Goal: Information Seeking & Learning: Get advice/opinions

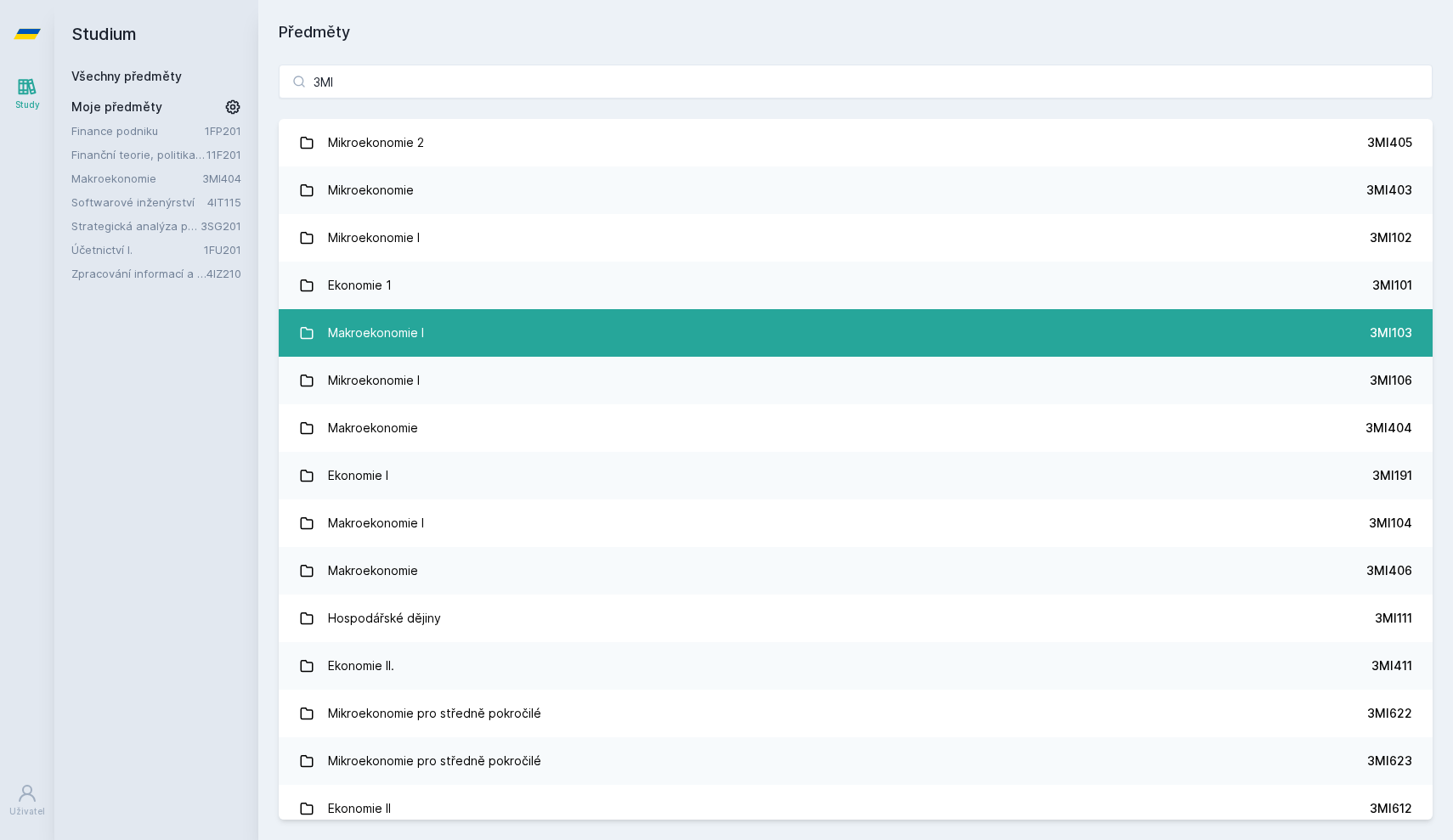
type input "3MI"
click at [458, 342] on link "Makroekonomie I 3MI103" at bounding box center [856, 333] width 1154 height 48
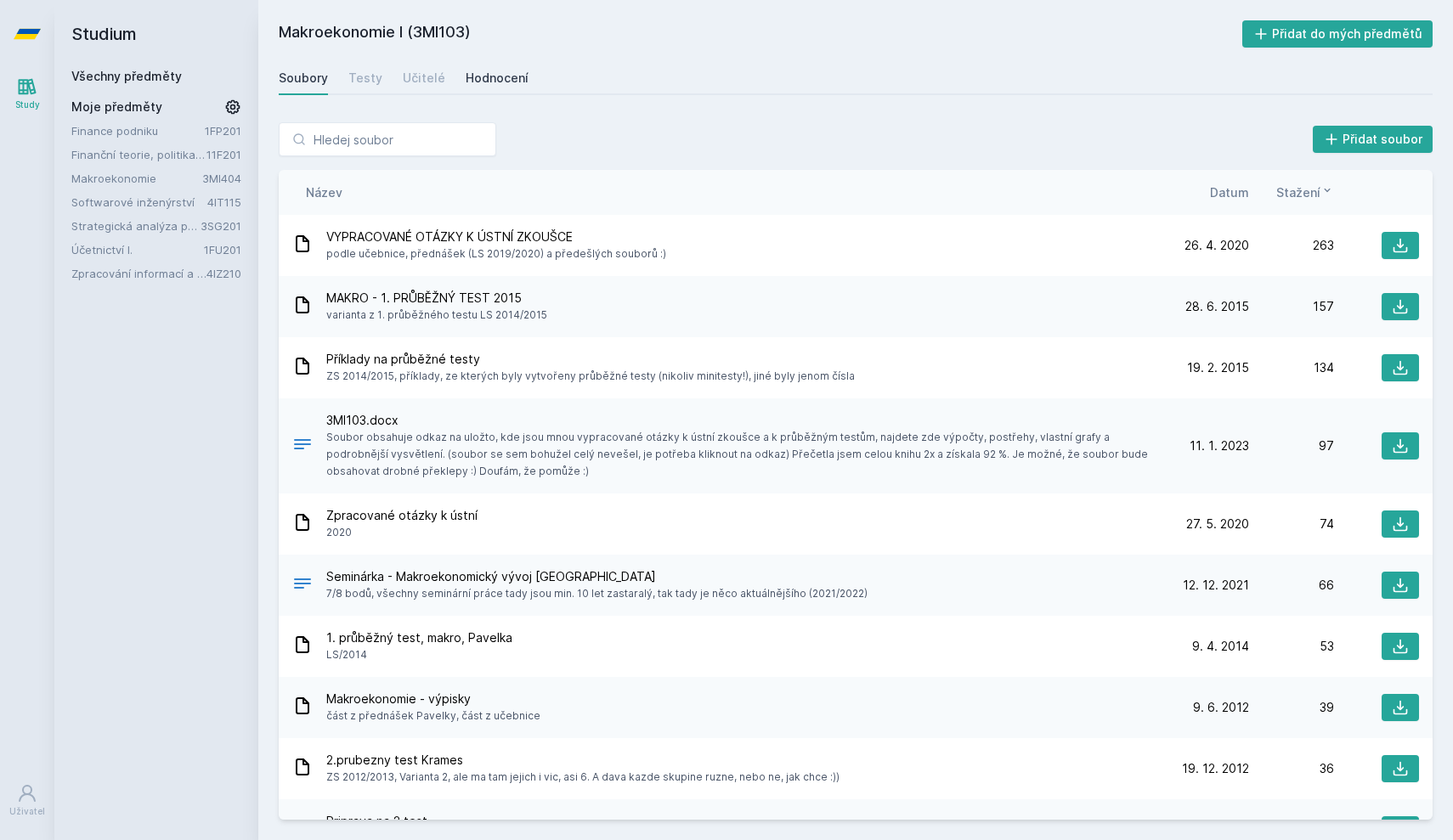
click at [487, 64] on link "Hodnocení" at bounding box center [497, 79] width 63 height 34
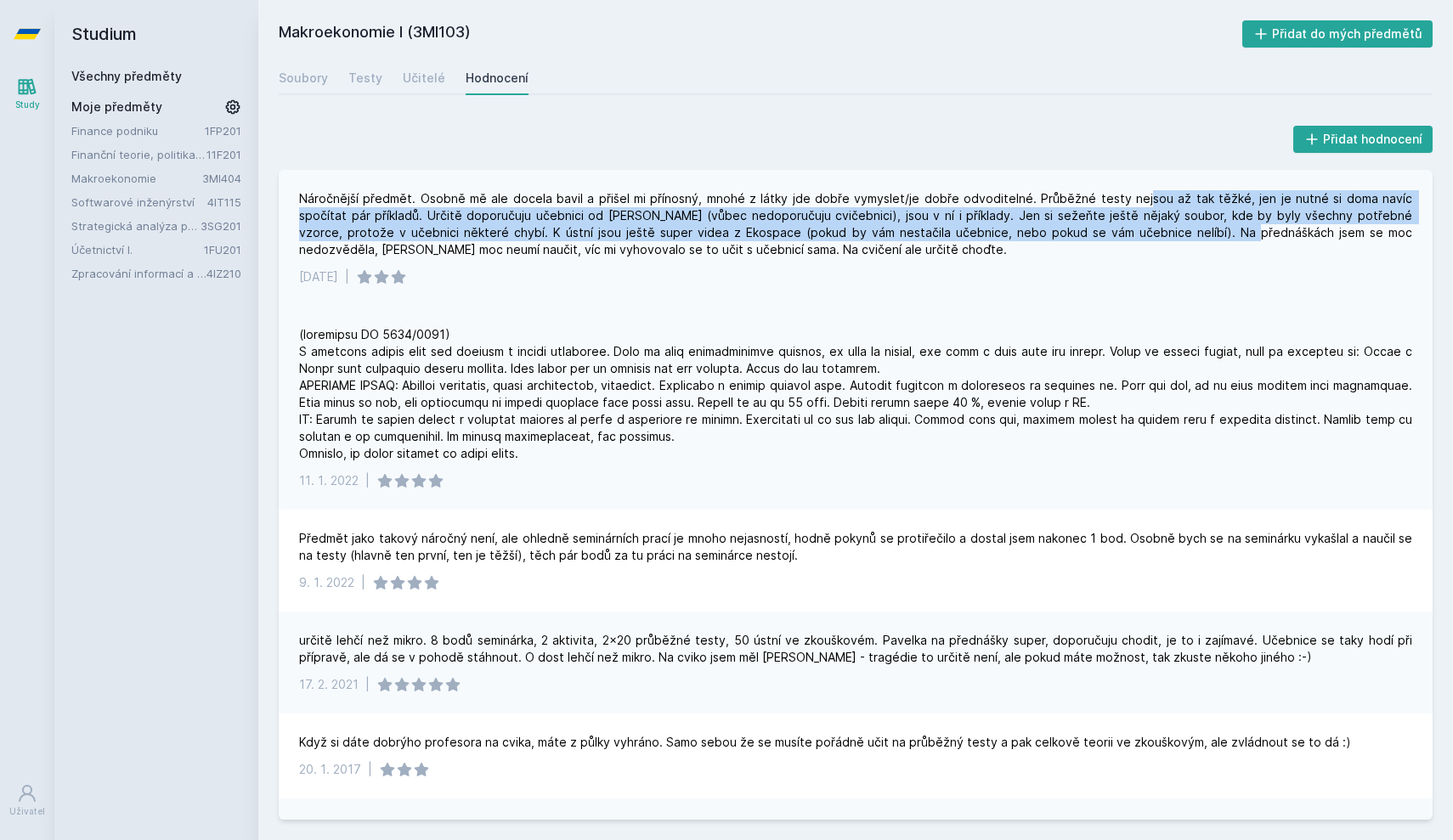
drag, startPoint x: 1117, startPoint y: 197, endPoint x: 1095, endPoint y: 225, distance: 35.6
click at [1095, 225] on div "Náročnější předmět. Osobně mě ale docela bavil a přišel mi přínosný, mnohé z lá…" at bounding box center [856, 225] width 1113 height 68
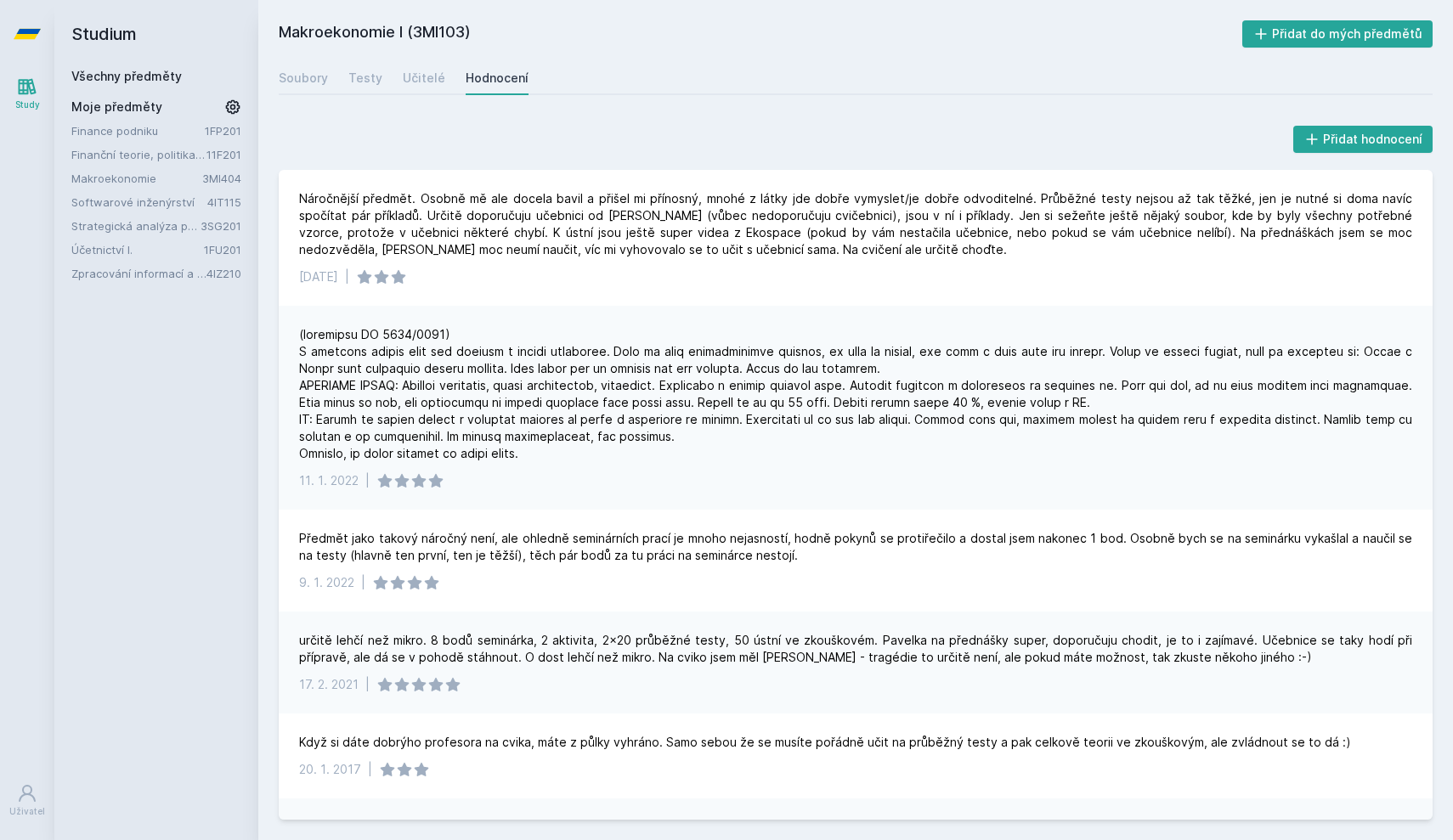
click at [1049, 373] on div at bounding box center [856, 394] width 1113 height 136
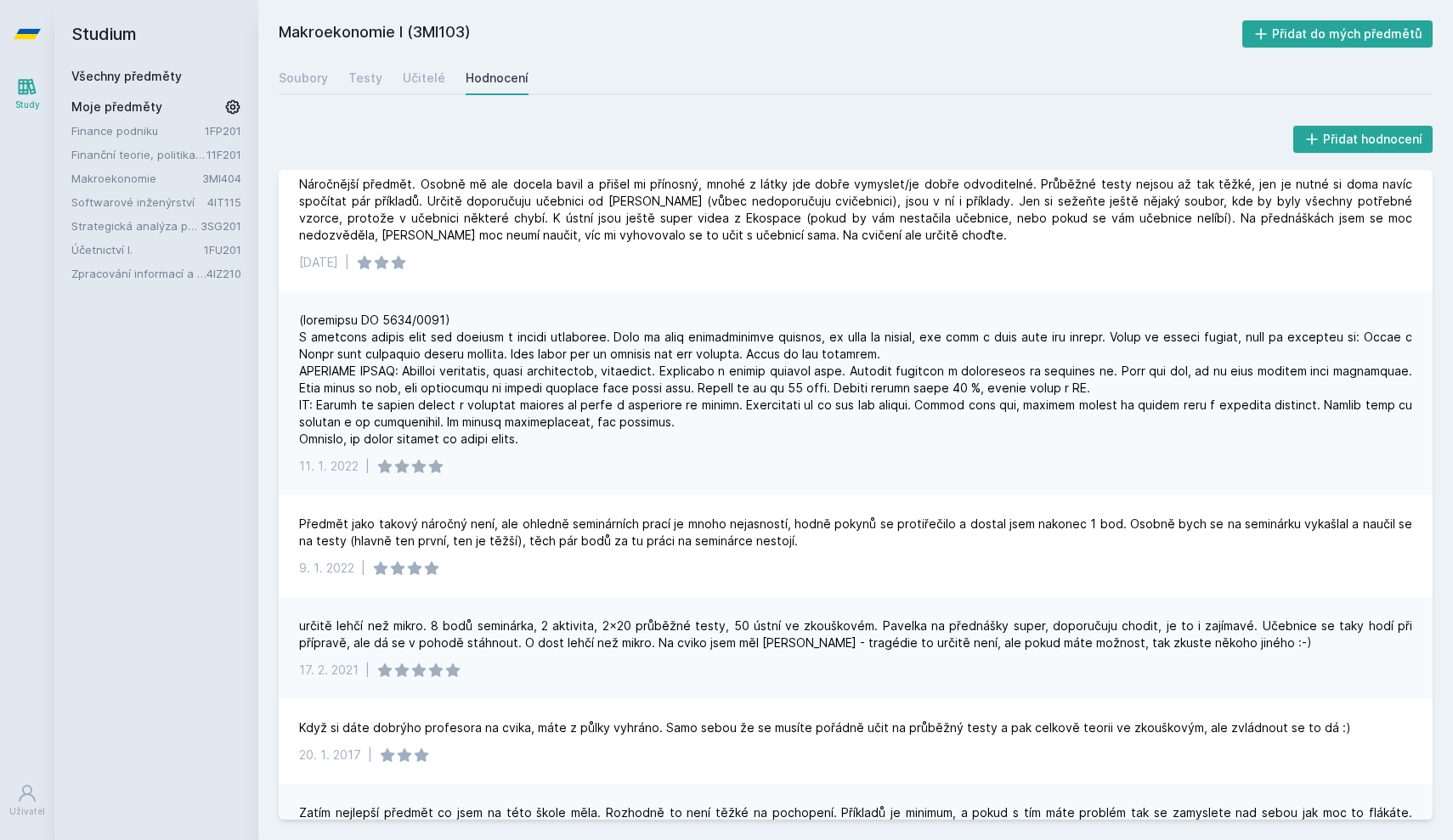
scroll to position [16, 0]
click at [482, 311] on div at bounding box center [856, 378] width 1113 height 136
drag, startPoint x: 508, startPoint y: 371, endPoint x: 702, endPoint y: 349, distance: 195.2
click at [702, 349] on div at bounding box center [856, 378] width 1113 height 136
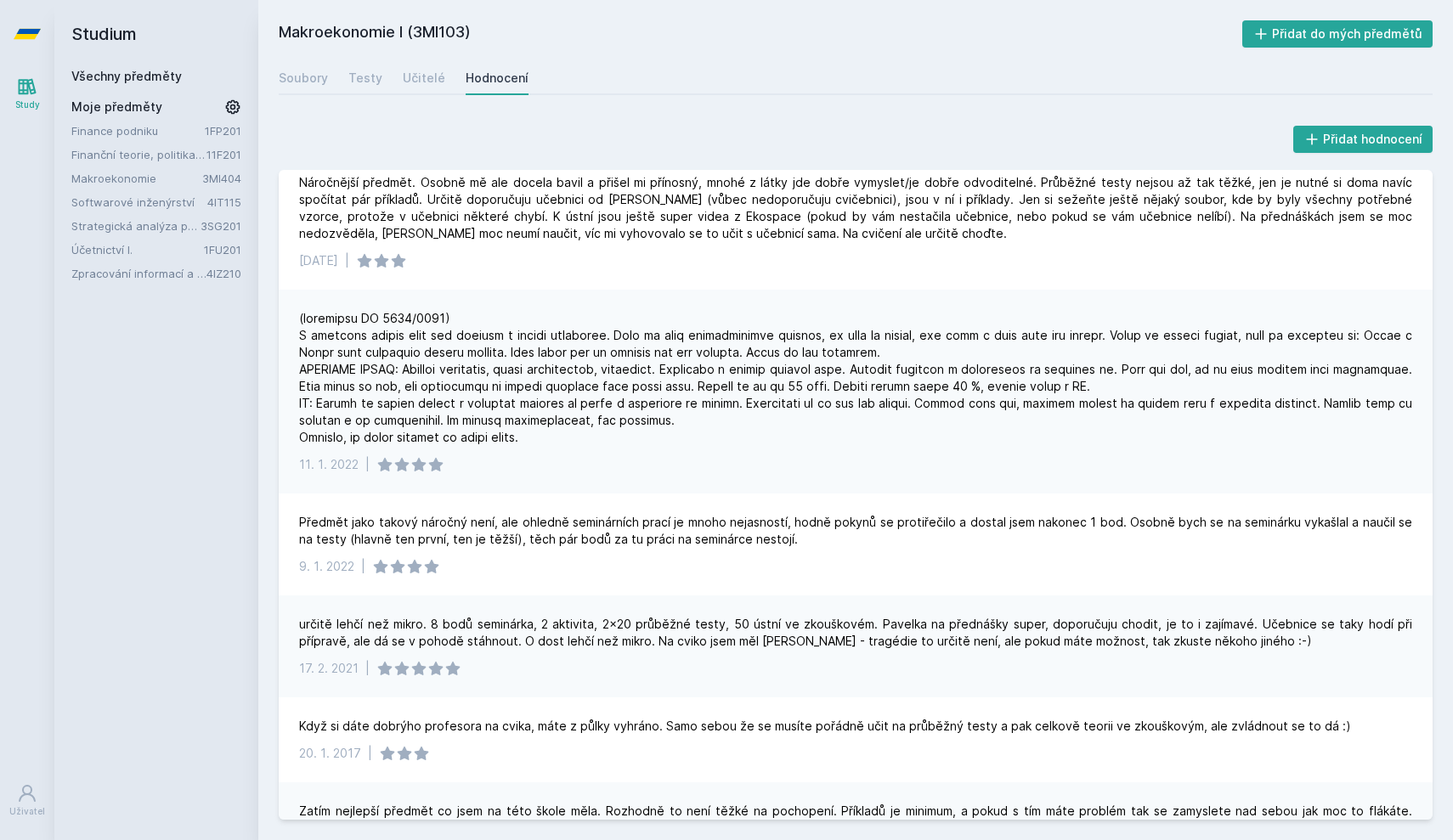
click at [1177, 376] on div at bounding box center [856, 378] width 1113 height 136
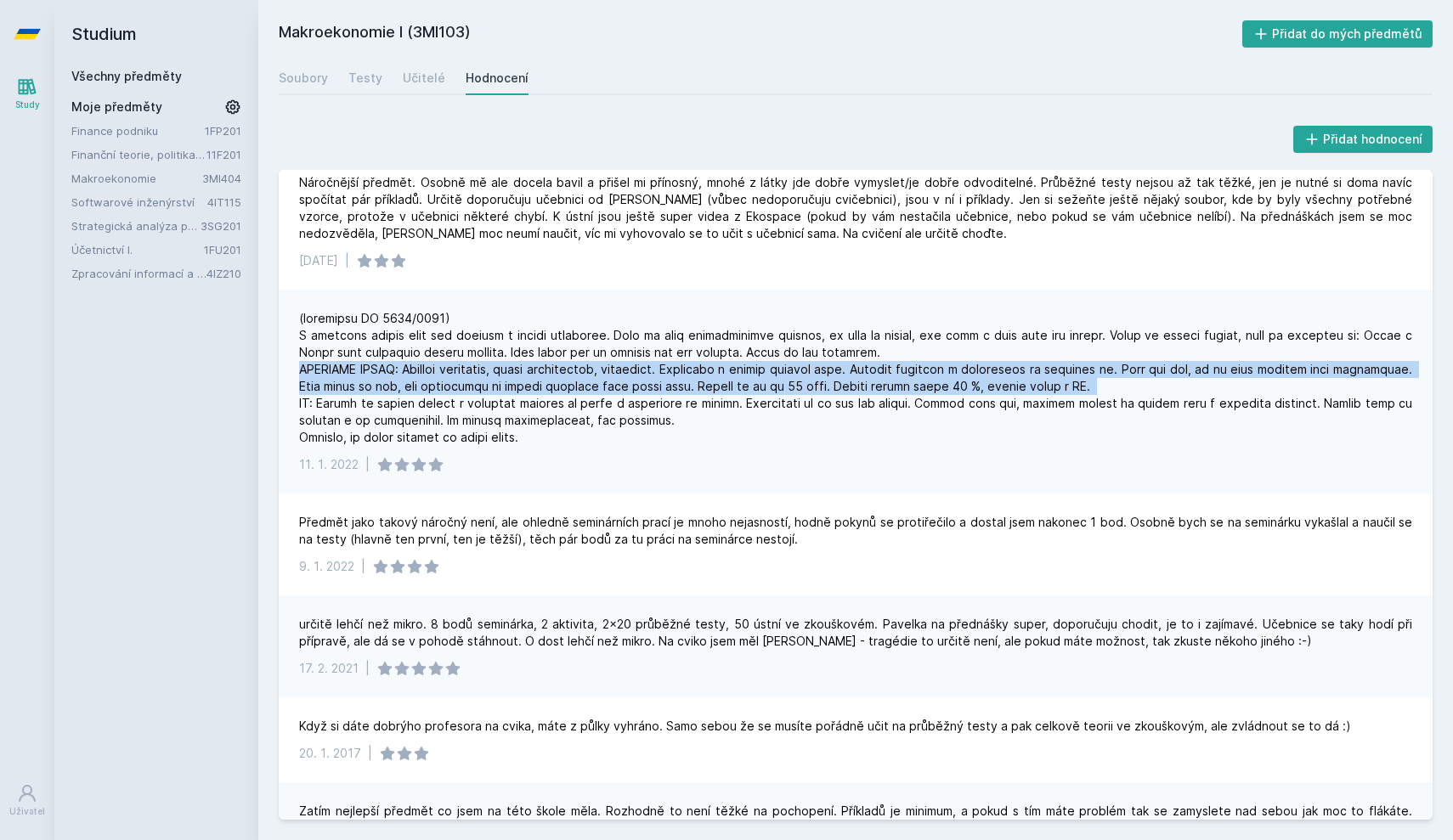
click at [1177, 376] on div at bounding box center [856, 378] width 1113 height 136
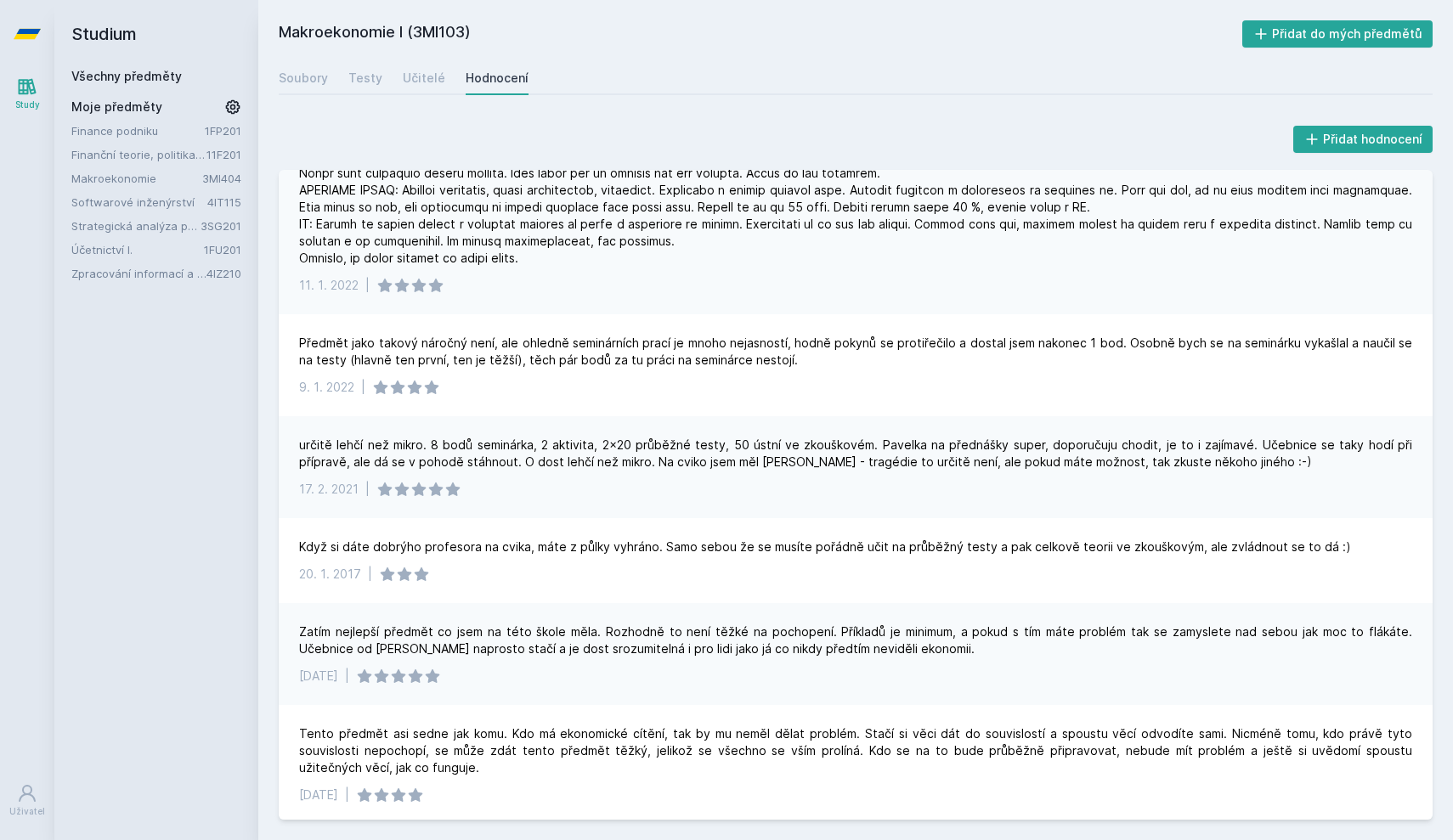
scroll to position [204, 0]
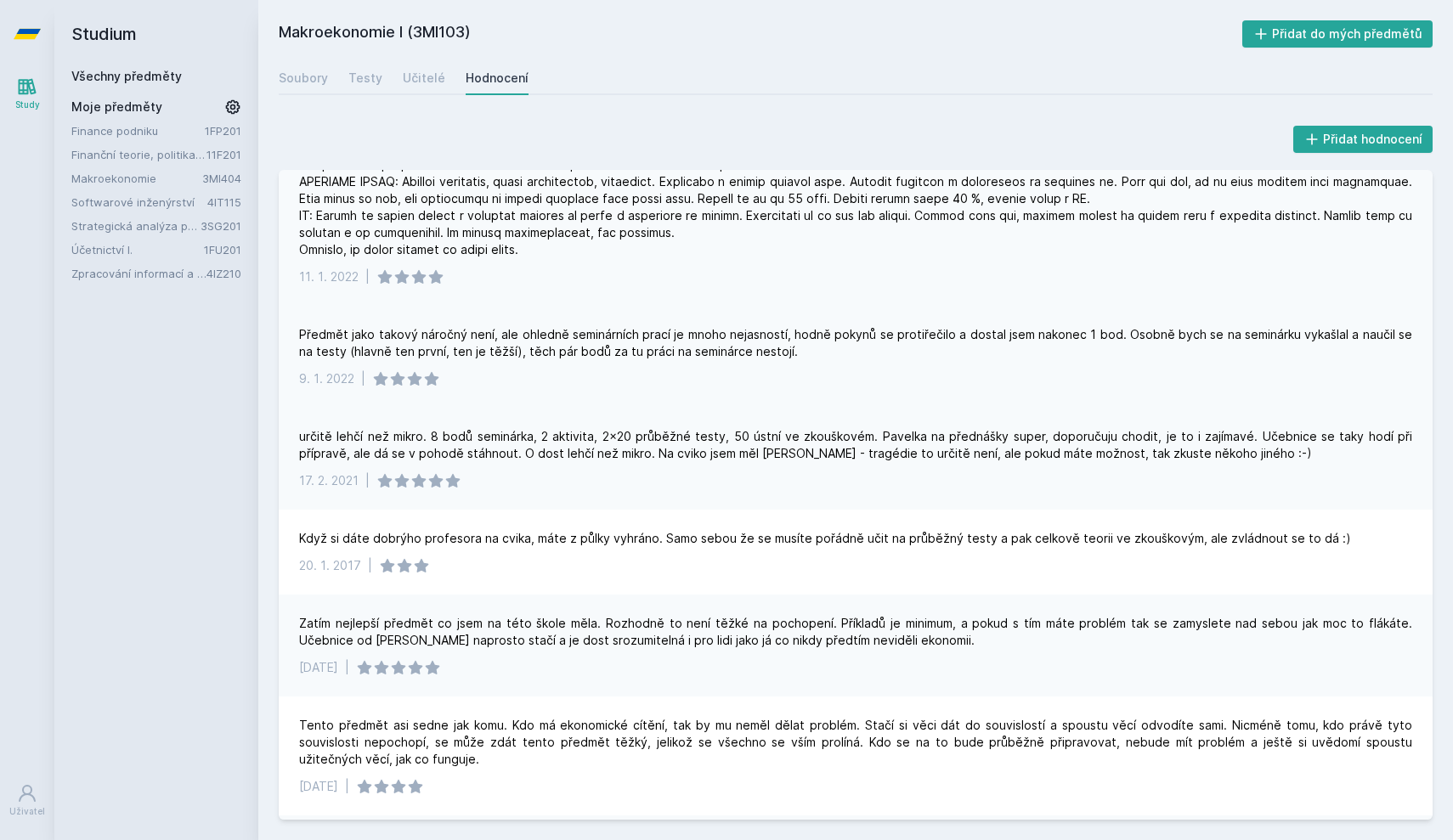
click at [564, 350] on div "Předmět jako takový náročný není, ale ohledně seminárních prací je mnoho nejasn…" at bounding box center [856, 344] width 1113 height 34
click at [522, 444] on div "určitě lehčí než mikro. 8 bodů seminárka, 2 aktivita, 2x20 průběžné testy, 50 ú…" at bounding box center [856, 445] width 1113 height 34
click at [514, 438] on div "určitě lehčí než mikro. 8 bodů seminárka, 2 aktivita, 2x20 průběžné testy, 50 ú…" at bounding box center [856, 445] width 1113 height 34
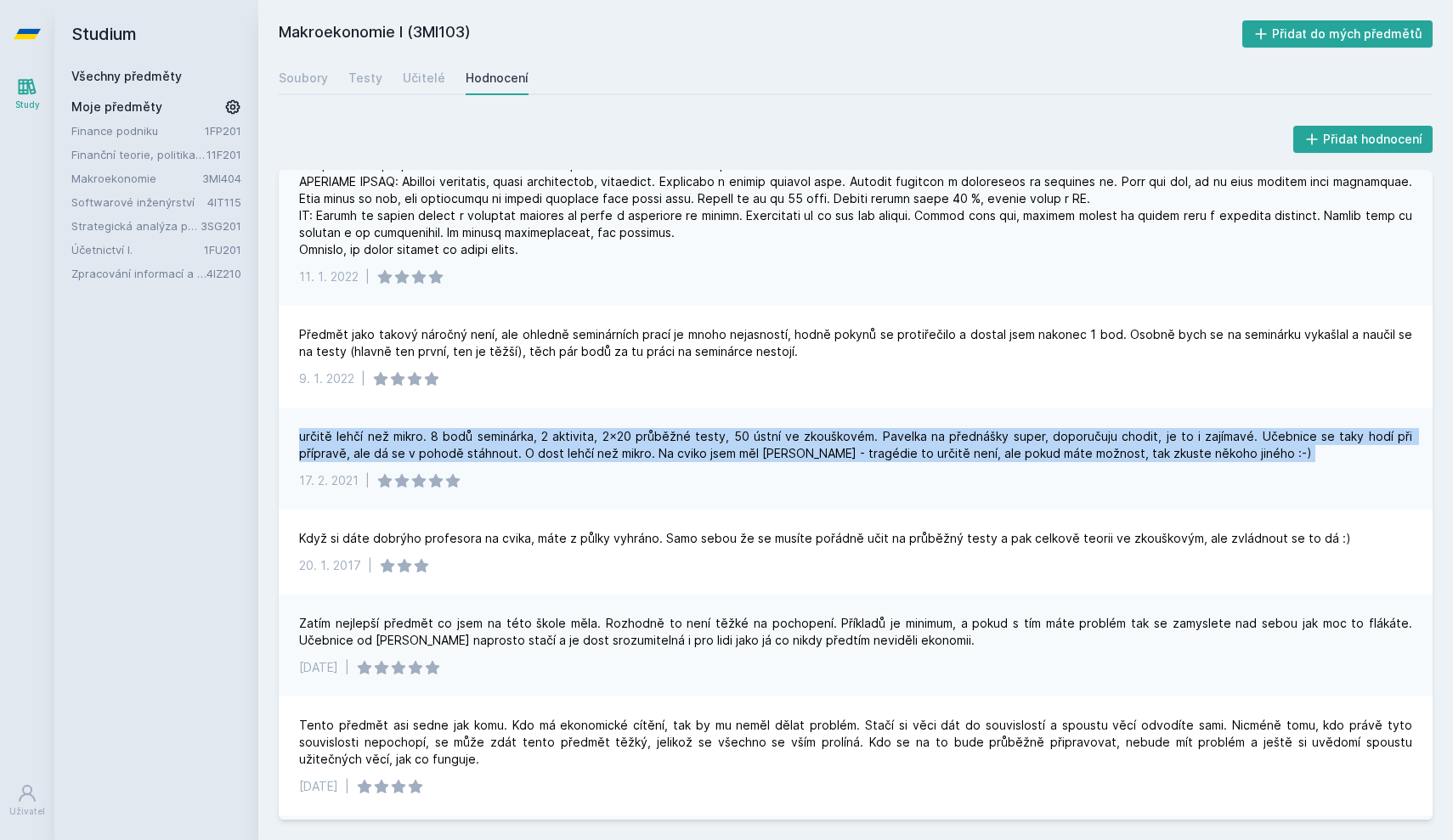
click at [514, 438] on div "určitě lehčí než mikro. 8 bodů seminárka, 2 aktivita, 2x20 průběžné testy, 50 ú…" at bounding box center [856, 445] width 1113 height 34
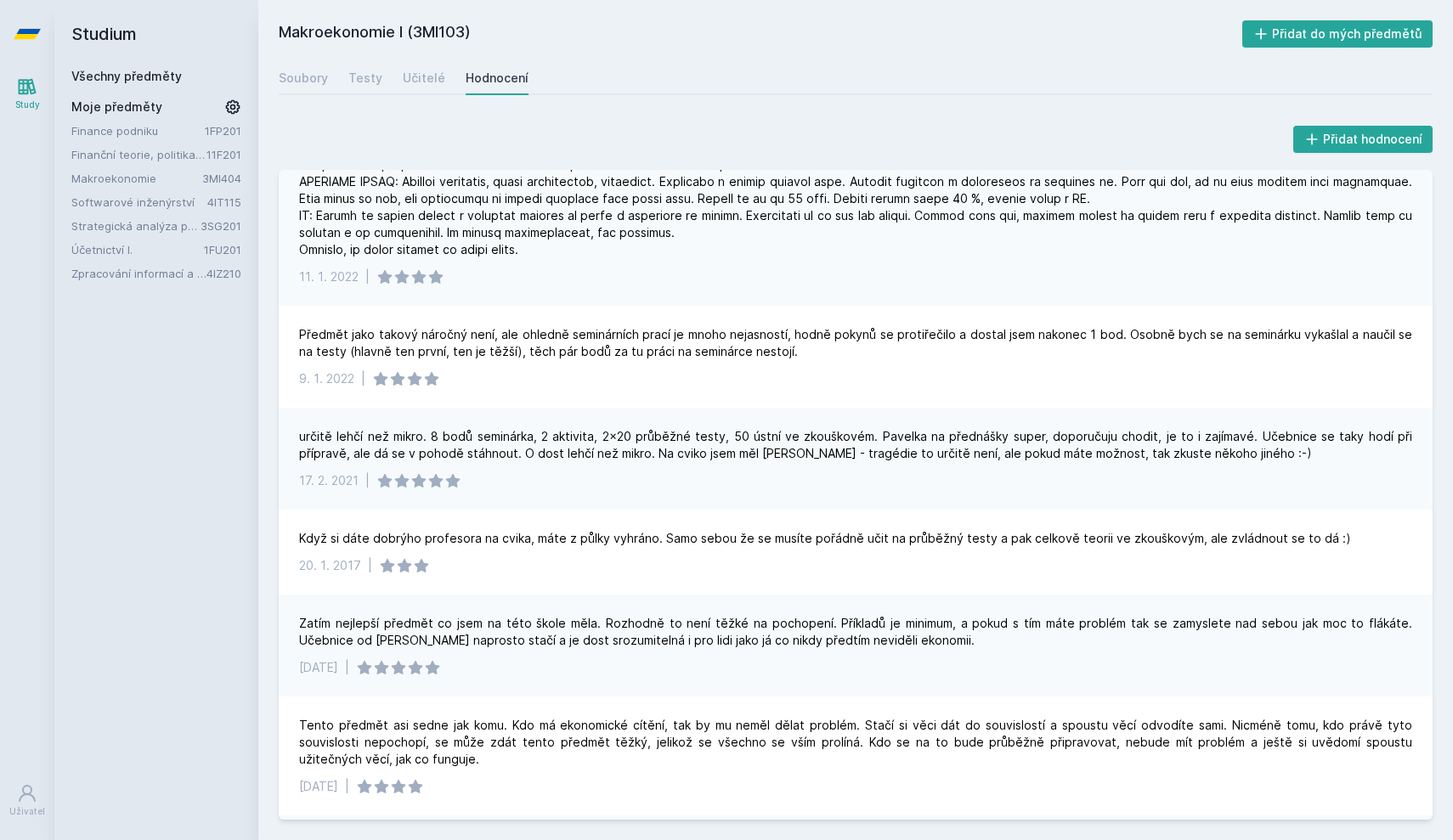
click at [514, 435] on div "určitě lehčí než mikro. 8 bodů seminárka, 2 aktivita, 2x20 průběžné testy, 50 ú…" at bounding box center [856, 445] width 1113 height 34
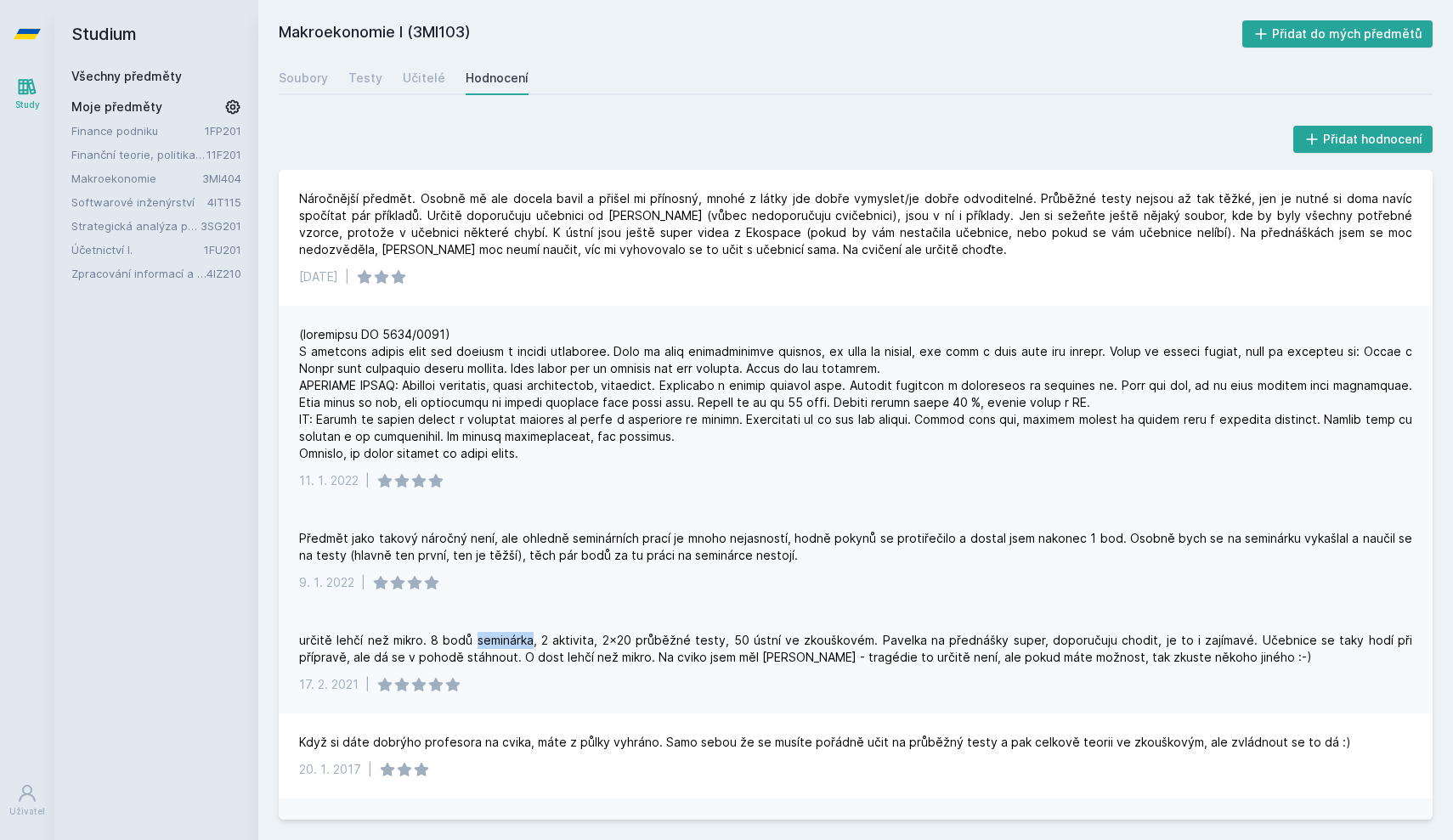
scroll to position [0, 0]
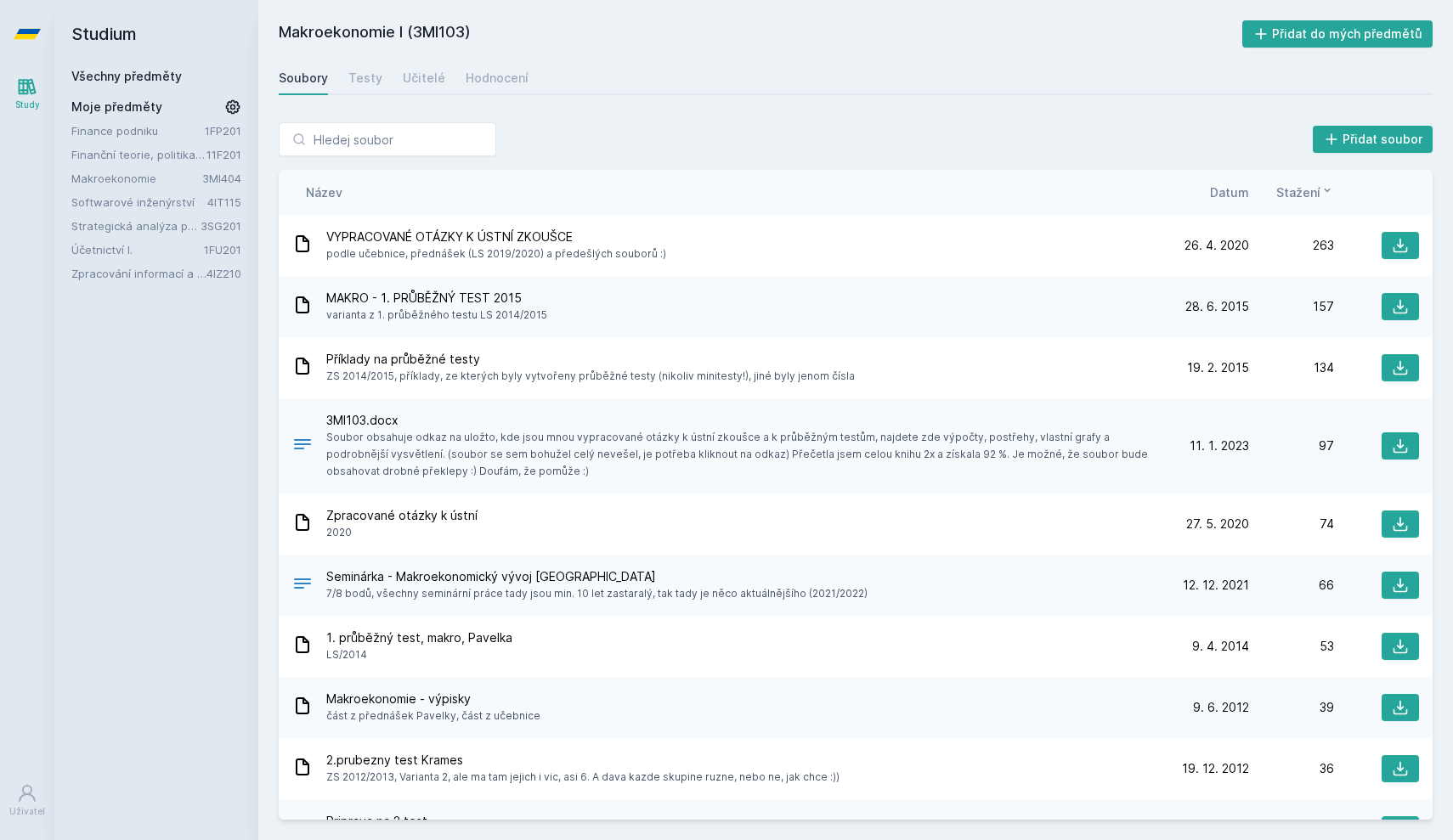
click at [298, 73] on div "Soubory" at bounding box center [303, 79] width 50 height 17
click at [132, 174] on link "Makroekonomie" at bounding box center [137, 179] width 131 height 17
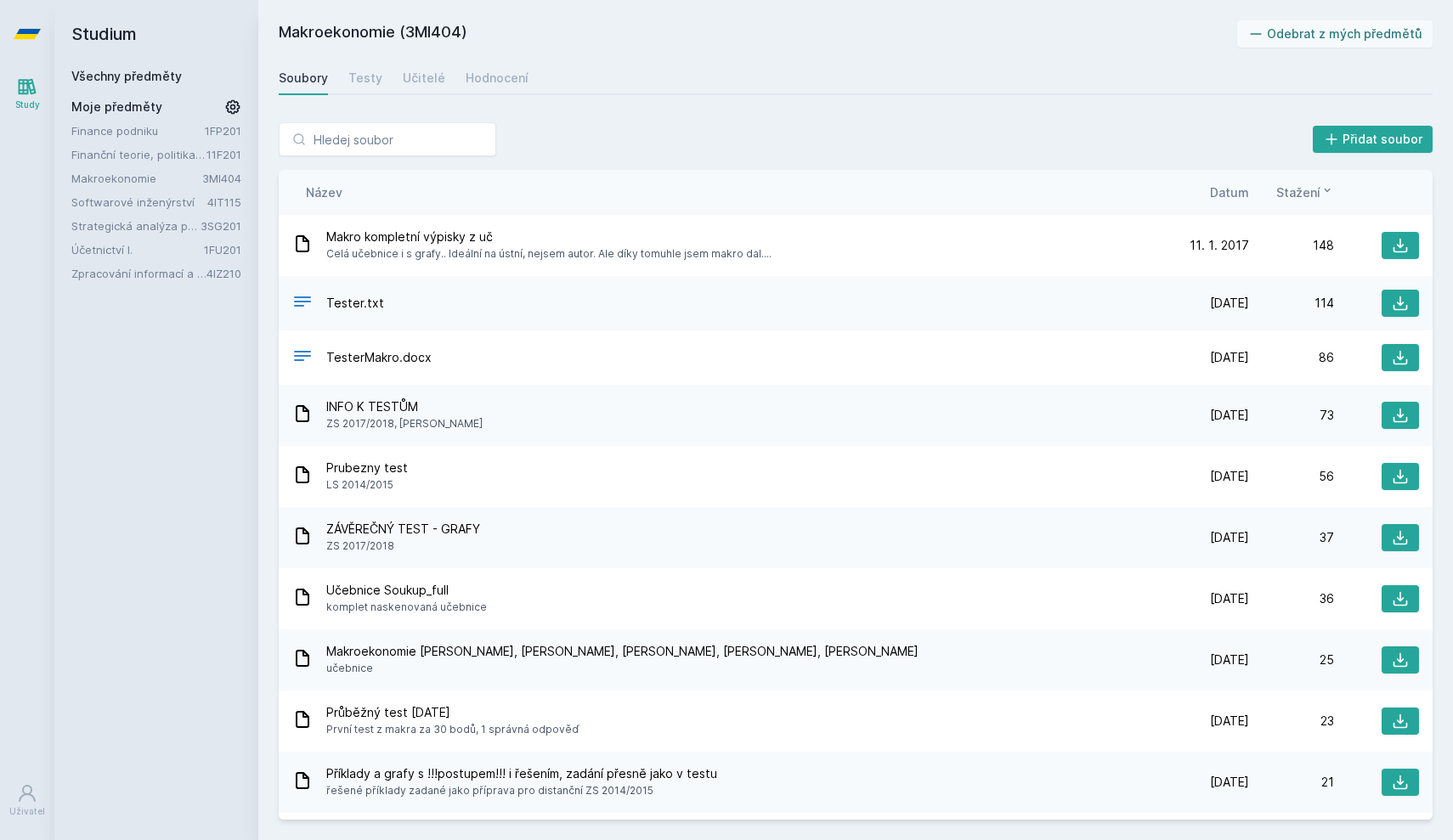
click at [458, 86] on div "Soubory Testy Učitelé Hodnocení" at bounding box center [856, 79] width 1154 height 34
click at [483, 86] on link "Hodnocení" at bounding box center [497, 79] width 63 height 34
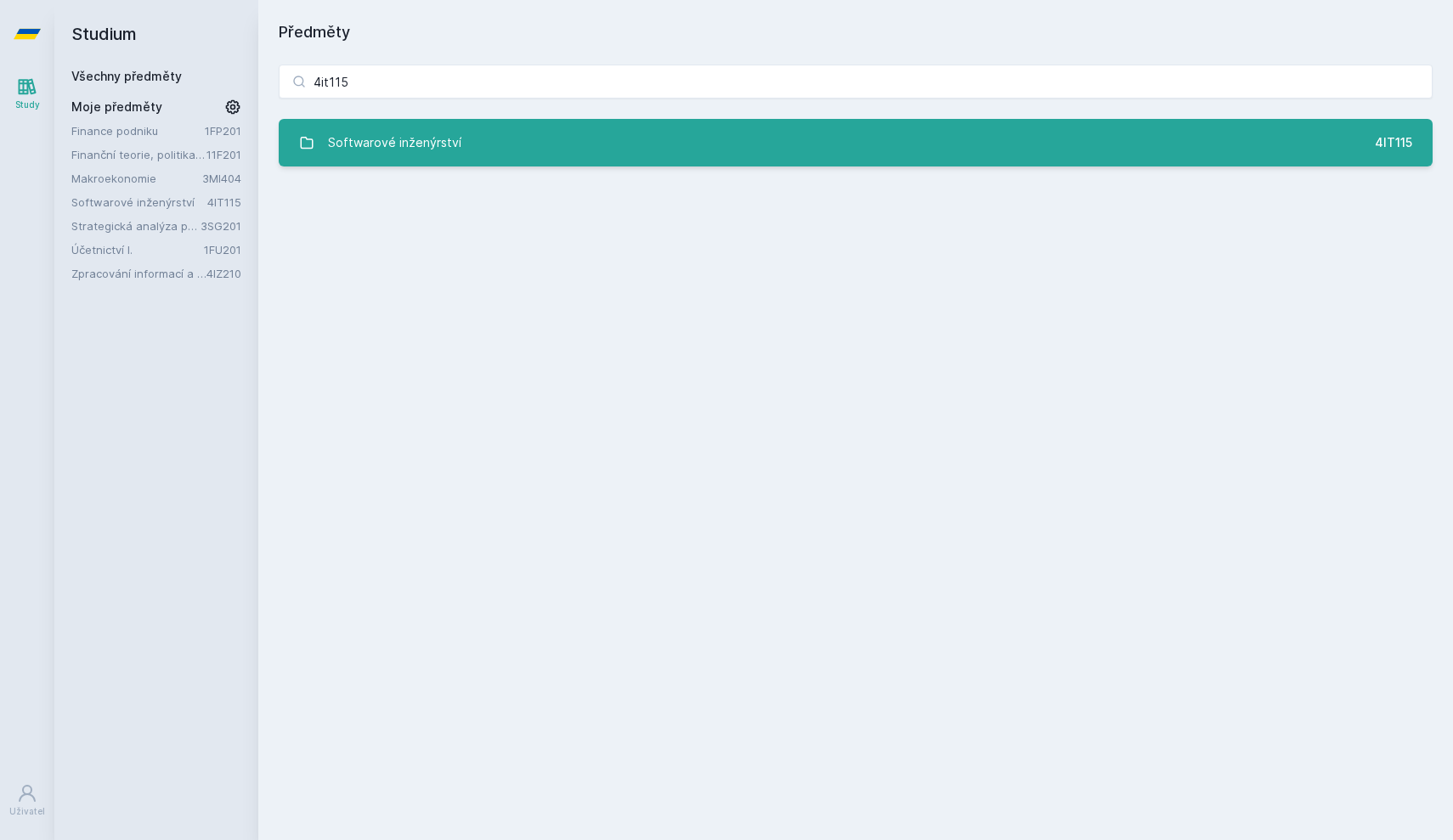
type input "4it115"
click at [472, 158] on link "Softwarové inženýrství 4IT115" at bounding box center [856, 143] width 1154 height 48
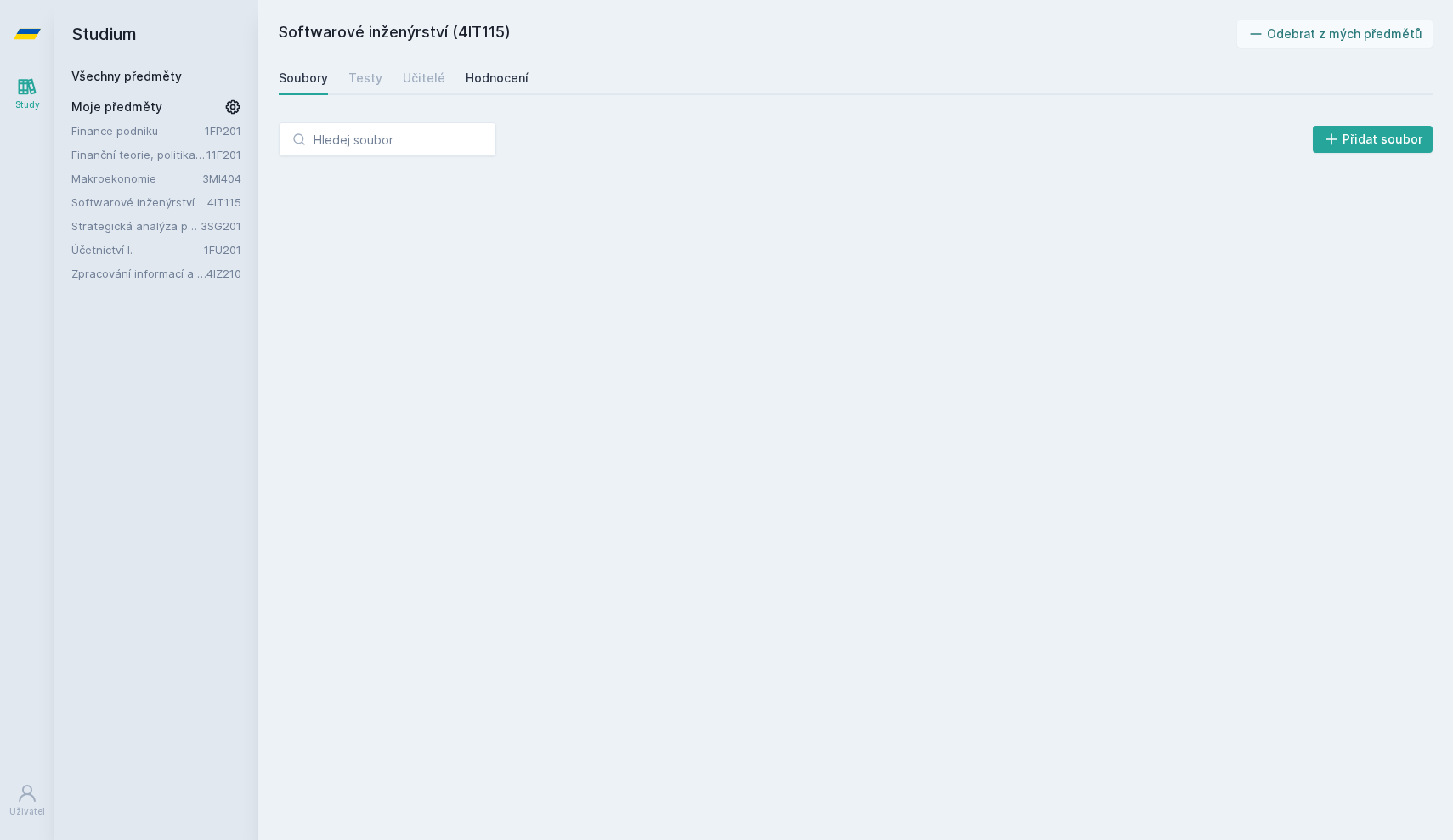
click at [518, 71] on div "Hodnocení" at bounding box center [497, 79] width 63 height 17
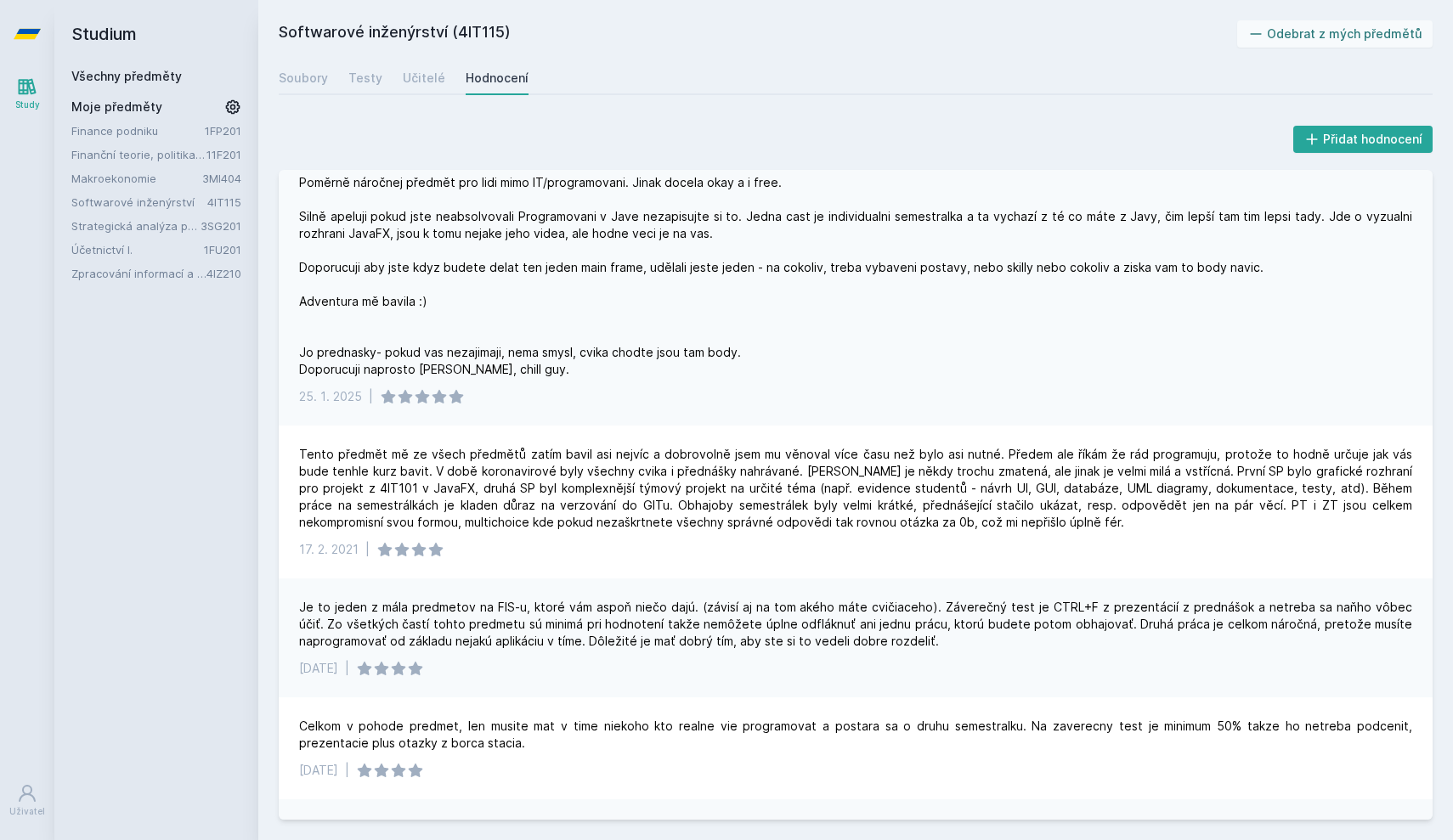
scroll to position [99, 0]
click at [503, 240] on div "Poměrně náročnej předmět pro lidi mimo IT/programovani. Jinak docela okay a i f…" at bounding box center [856, 278] width 1113 height 204
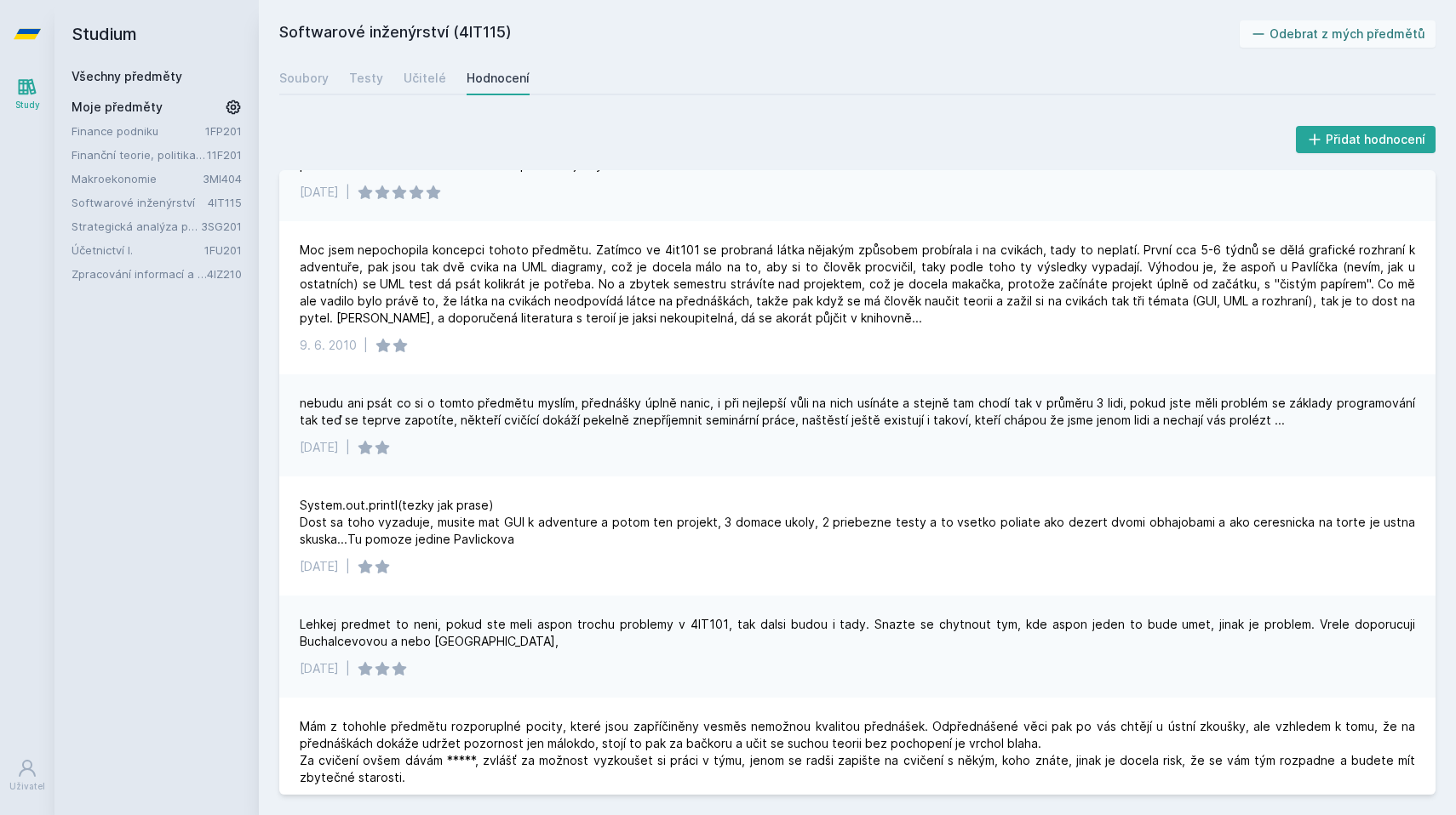
scroll to position [2046, 0]
